Goal: Transaction & Acquisition: Purchase product/service

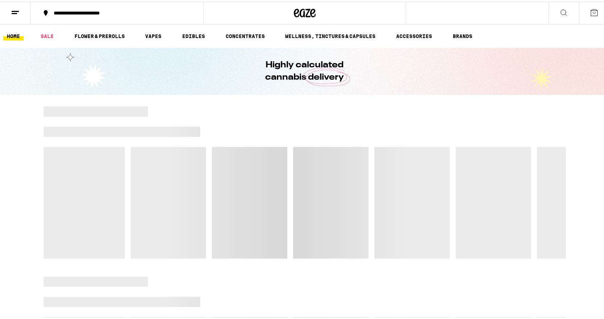
click at [17, 10] on line at bounding box center [15, 10] width 7 height 0
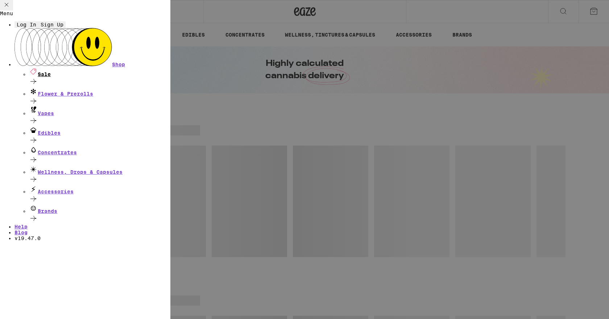
click at [54, 77] on div "Sale" at bounding box center [99, 72] width 141 height 10
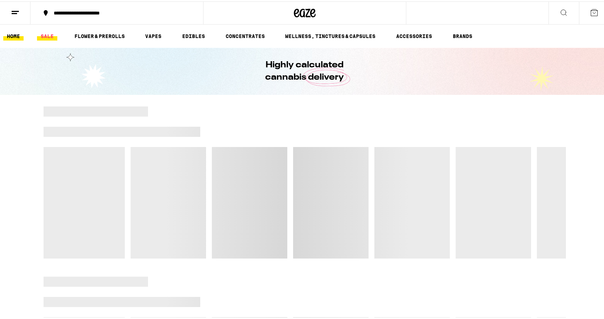
click at [57, 35] on li "SALE" at bounding box center [50, 34] width 27 height 9
click at [48, 35] on link "SALE" at bounding box center [47, 34] width 20 height 9
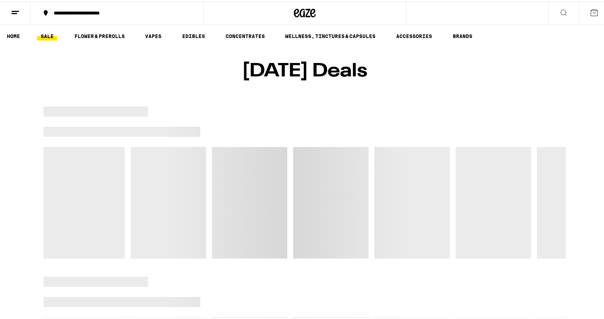
click at [48, 35] on link "SALE" at bounding box center [47, 34] width 20 height 9
click at [47, 35] on link "SALE" at bounding box center [47, 34] width 20 height 9
click at [42, 39] on link "SALE" at bounding box center [47, 34] width 20 height 9
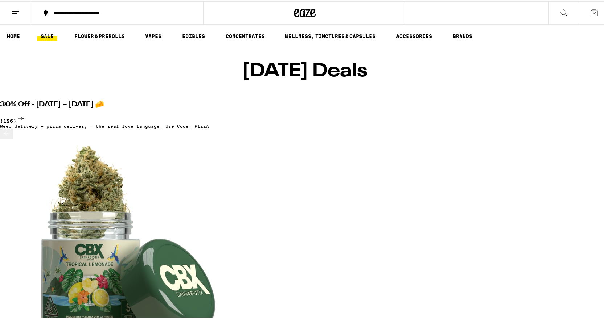
click at [542, 113] on div "(126)" at bounding box center [304, 118] width 609 height 10
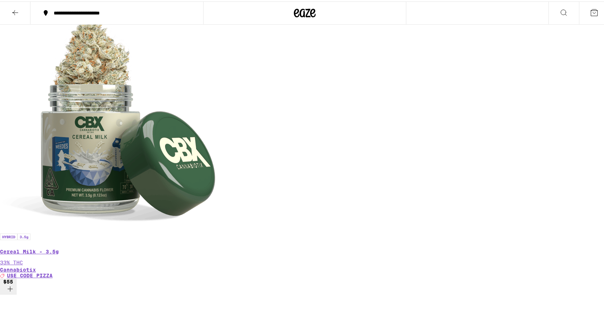
scroll to position [471, 0]
drag, startPoint x: 471, startPoint y: 129, endPoint x: 586, endPoint y: 120, distance: 116.1
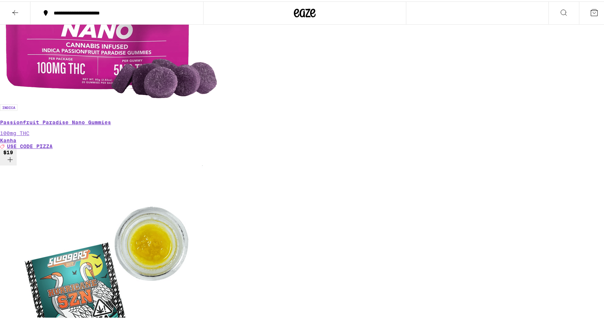
scroll to position [2683, 0]
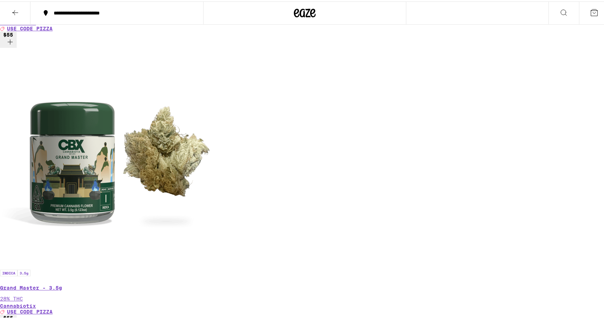
scroll to position [870, 0]
